Goal: Information Seeking & Learning: Learn about a topic

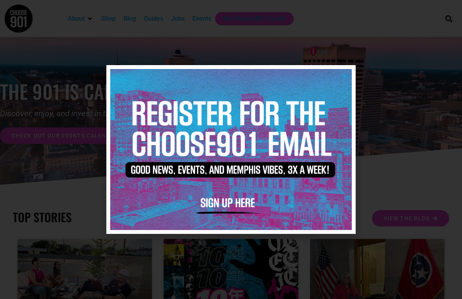
click at [395, 166] on div at bounding box center [231, 149] width 462 height 299
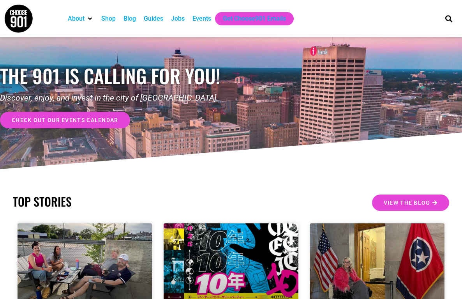
scroll to position [15, 0]
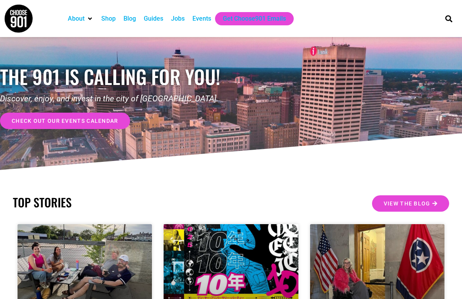
click at [85, 115] on link "check out our events calendar" at bounding box center [65, 121] width 130 height 16
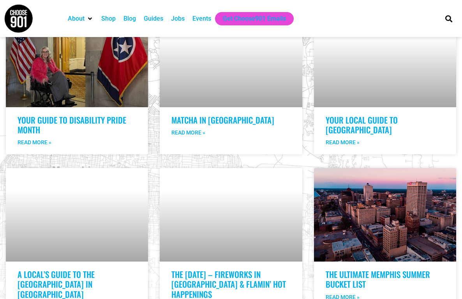
scroll to position [1366, 0]
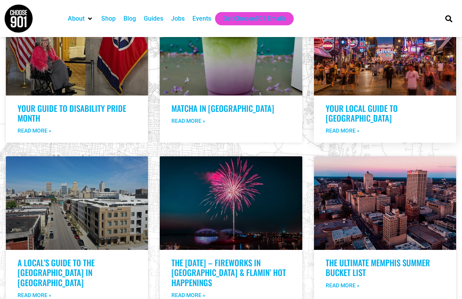
click at [356, 102] on link "Your Local Guide to Downtown Memphis" at bounding box center [362, 113] width 72 height 22
click at [369, 65] on link at bounding box center [385, 48] width 142 height 93
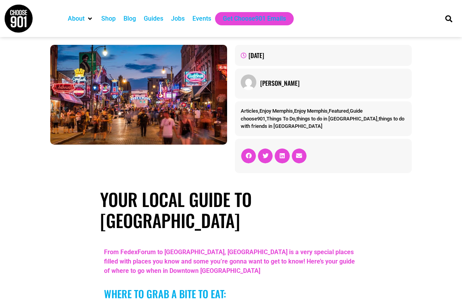
click at [201, 18] on div "Events" at bounding box center [201, 18] width 19 height 9
click at [207, 17] on div "Events" at bounding box center [201, 18] width 19 height 9
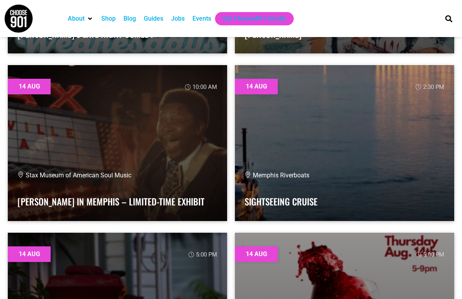
scroll to position [2424, 0]
